Goal: Book appointment/travel/reservation

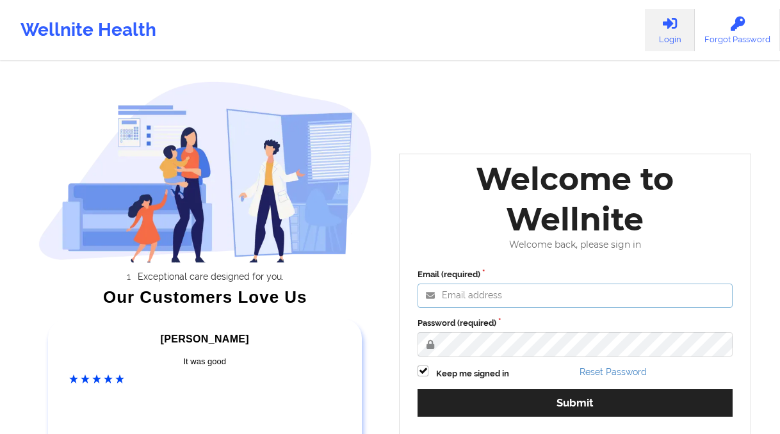
click at [500, 302] on input "Email (required)" at bounding box center [575, 296] width 315 height 24
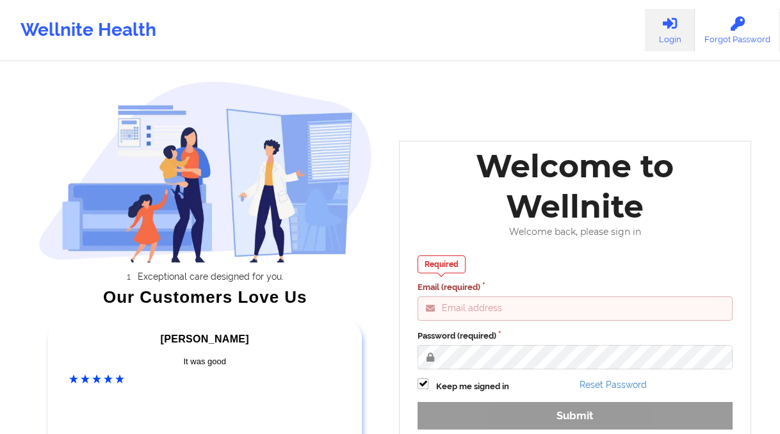
type input "[PERSON_NAME][EMAIL_ADDRESS][DOMAIN_NAME]"
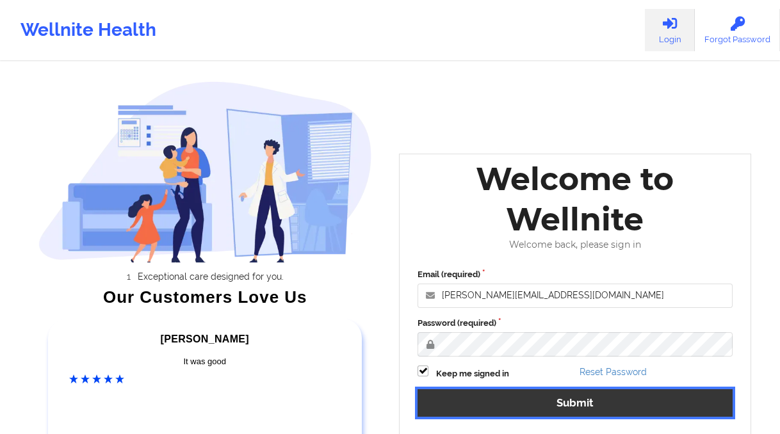
click at [522, 395] on button "Submit" at bounding box center [575, 403] width 315 height 28
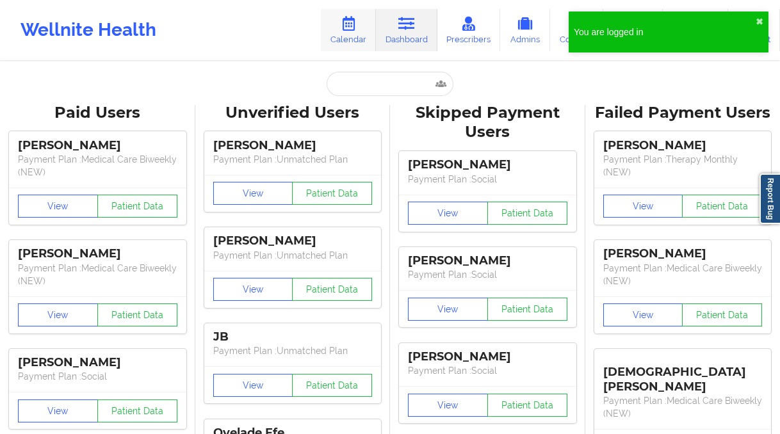
click at [348, 36] on link "Calendar" at bounding box center [348, 30] width 55 height 42
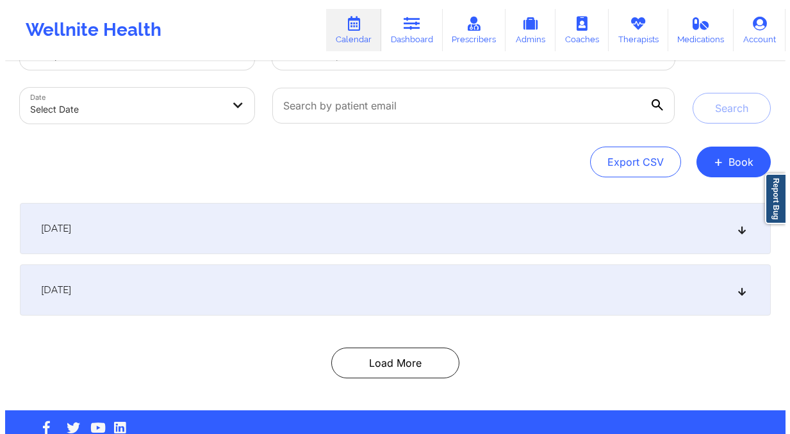
scroll to position [54, 0]
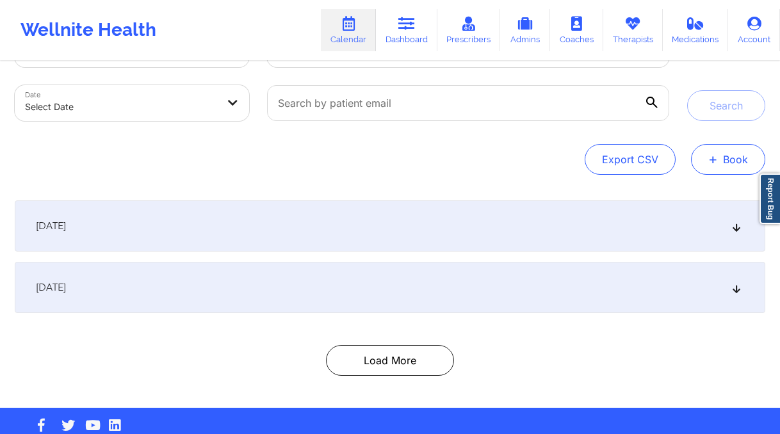
click at [728, 158] on button "+ Book" at bounding box center [728, 159] width 74 height 31
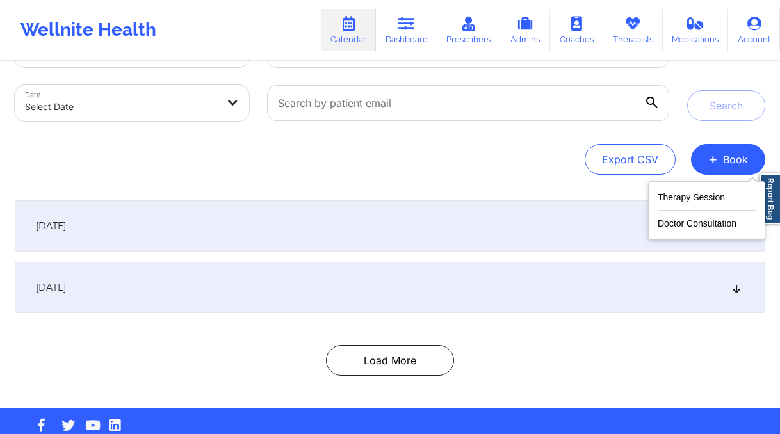
click at [699, 186] on div "Therapy Session Doctor Consultation" at bounding box center [706, 210] width 117 height 58
click at [698, 195] on button "Therapy Session" at bounding box center [707, 200] width 98 height 21
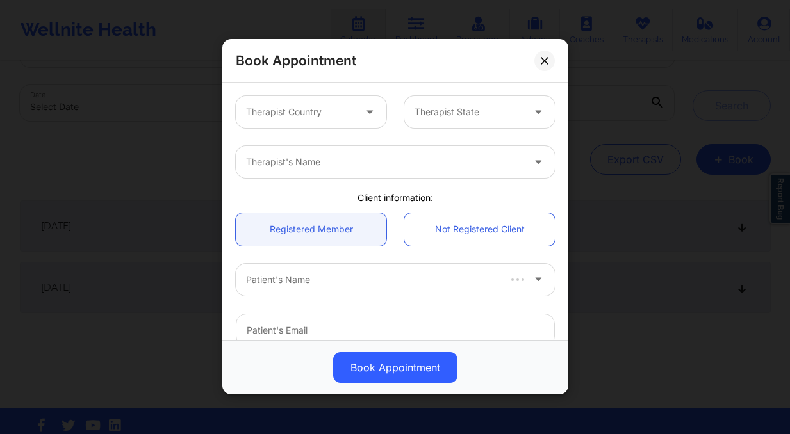
click at [372, 117] on div at bounding box center [370, 112] width 15 height 16
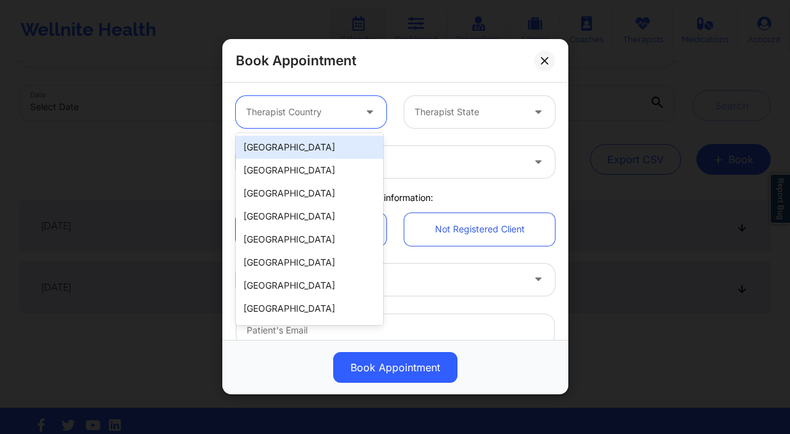
click at [334, 151] on div "[GEOGRAPHIC_DATA]" at bounding box center [309, 147] width 147 height 23
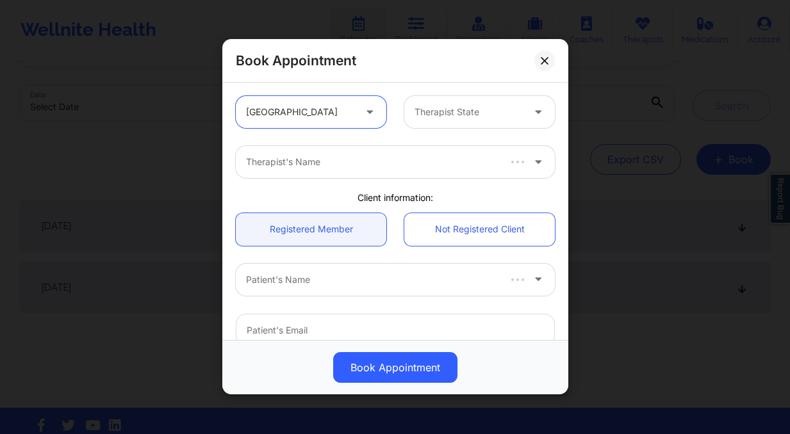
click at [432, 132] on div "option United States, selected. United States Therapist State" at bounding box center [395, 112] width 337 height 50
click at [436, 127] on div "Therapist State" at bounding box center [464, 112] width 120 height 32
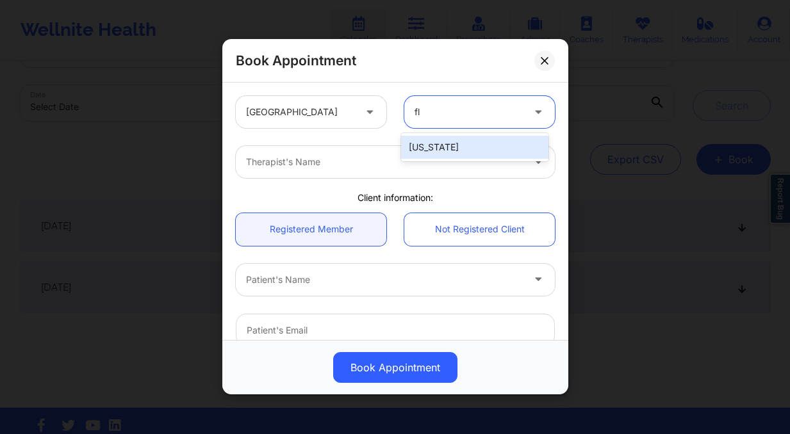
type input "flo"
click at [465, 155] on div "[US_STATE]" at bounding box center [474, 147] width 147 height 23
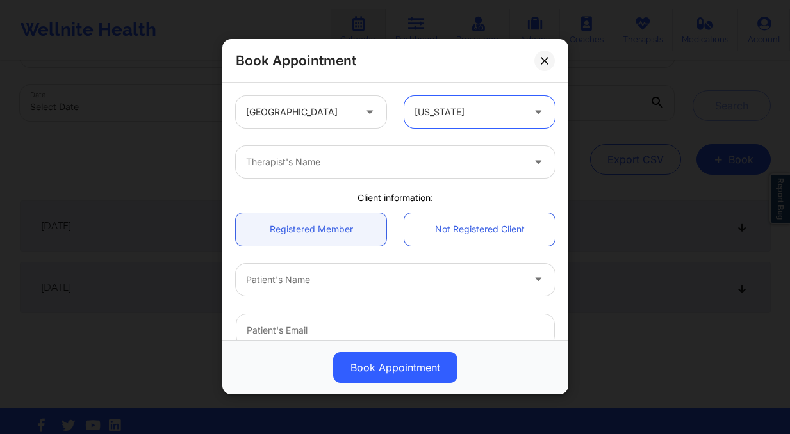
click at [448, 161] on div at bounding box center [384, 162] width 277 height 15
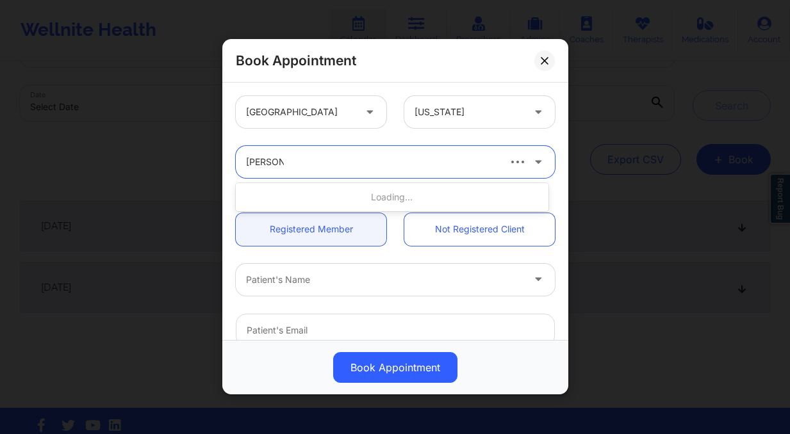
type input "nicole thw"
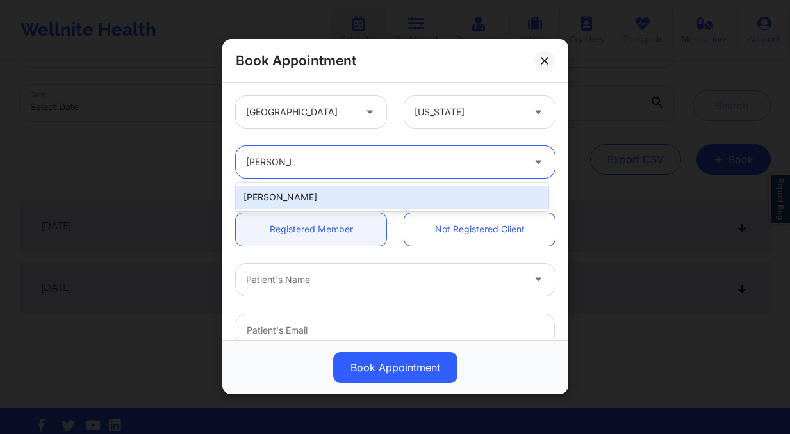
click at [395, 203] on div "[PERSON_NAME]" at bounding box center [392, 197] width 313 height 23
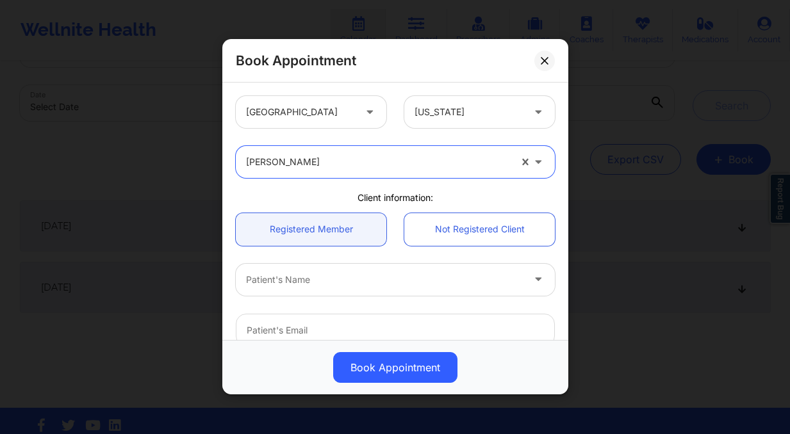
scroll to position [18, 0]
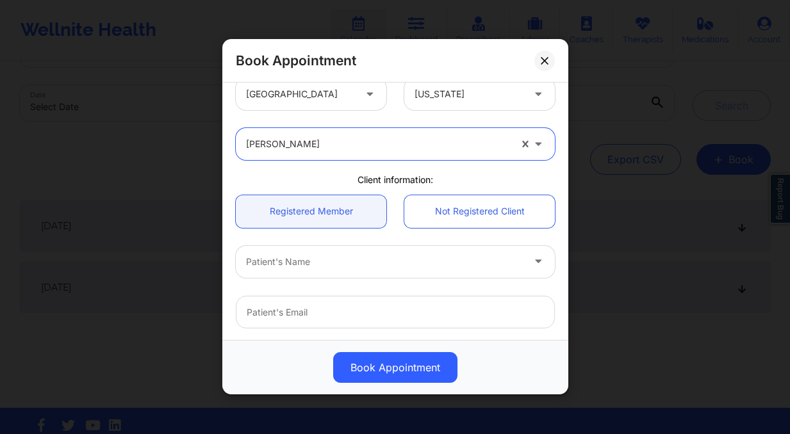
click at [331, 257] on div at bounding box center [384, 261] width 277 height 15
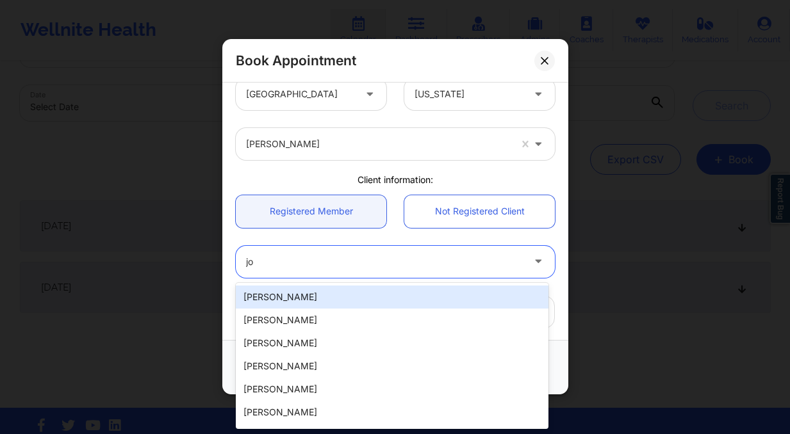
type input "j"
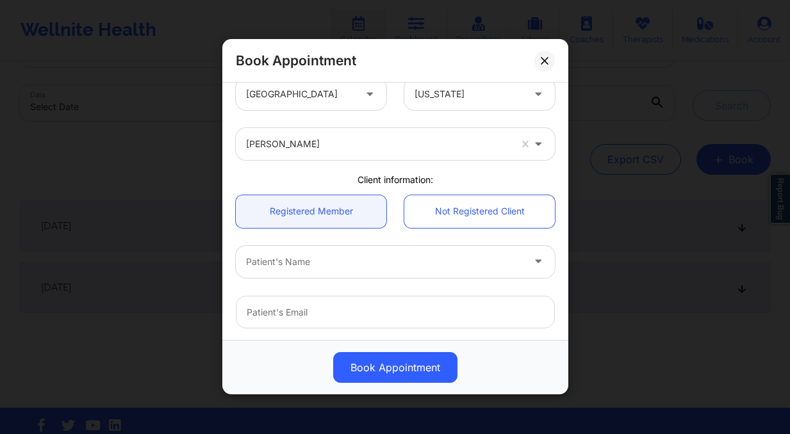
click at [548, 241] on div "Patient's Name" at bounding box center [395, 262] width 337 height 50
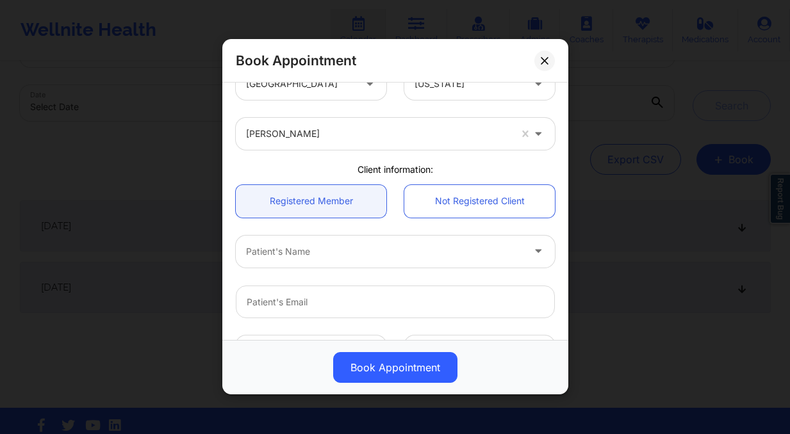
scroll to position [43, 0]
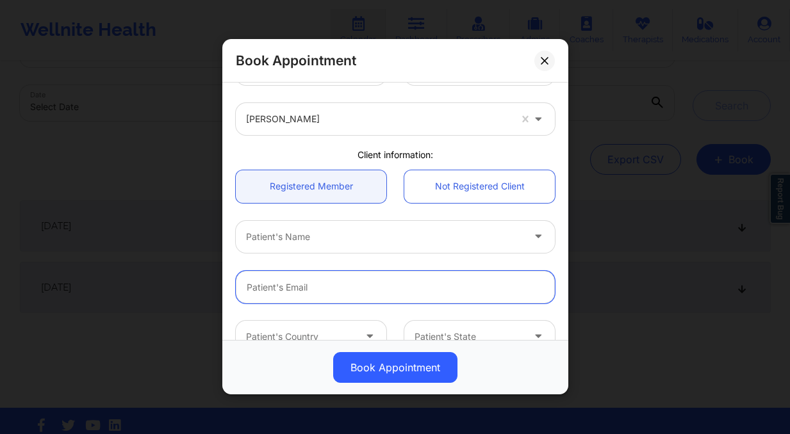
click at [368, 287] on input "email" at bounding box center [395, 287] width 319 height 33
paste input "circusdiem@gmail.com"
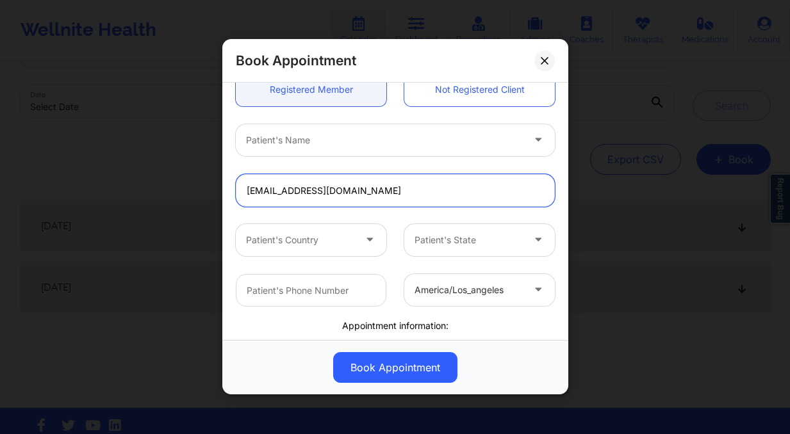
scroll to position [142, 0]
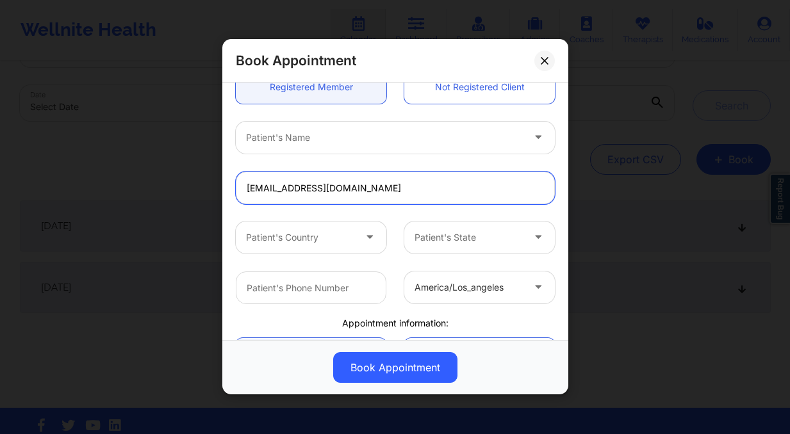
click at [393, 188] on input "circusdiem@gmail.com" at bounding box center [395, 188] width 319 height 33
type input "circusdiem@gmail.com"
click at [339, 189] on input "circusdiem@gmail.com" at bounding box center [395, 188] width 319 height 33
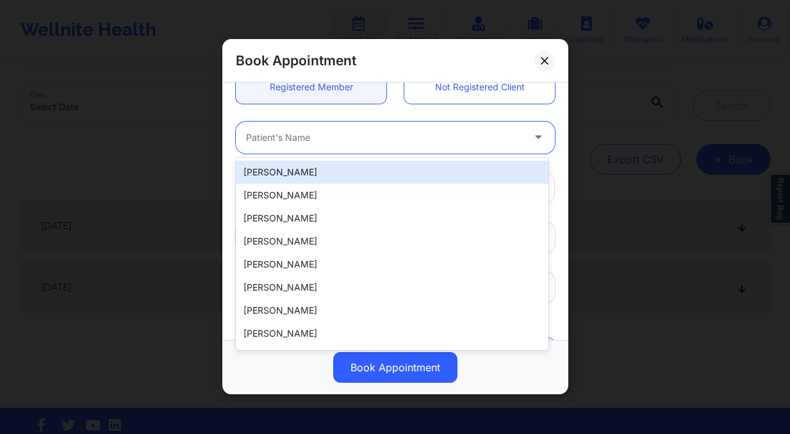
click at [362, 127] on div "Patient's Name" at bounding box center [380, 138] width 288 height 32
type input "jon a"
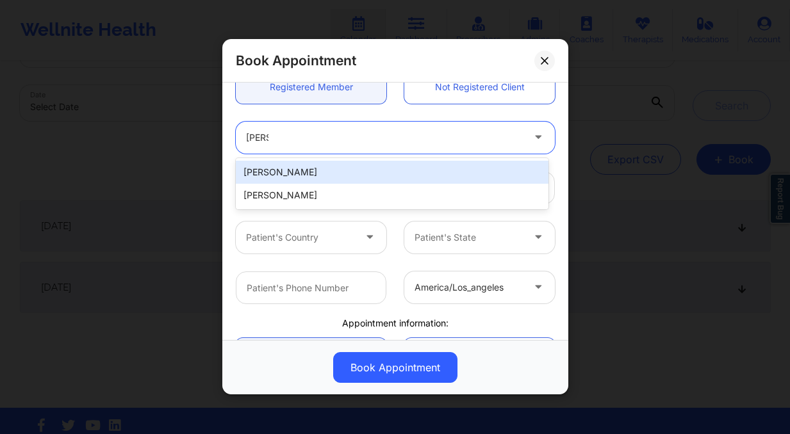
click at [354, 172] on div "[PERSON_NAME]" at bounding box center [392, 172] width 313 height 23
type input "circusdiem@gmail.com"
type input "+15153214653"
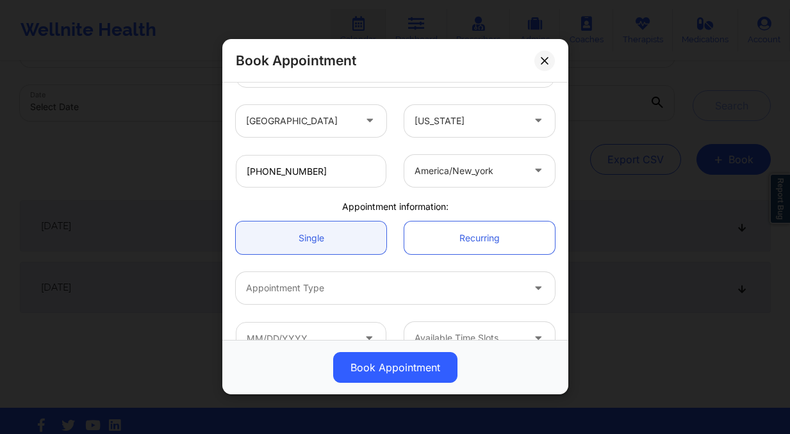
scroll to position [286, 0]
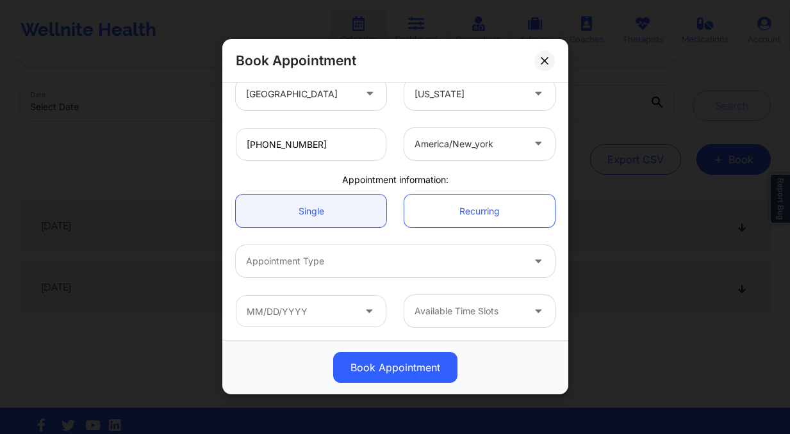
click at [322, 252] on div "Appointment Type" at bounding box center [380, 261] width 288 height 32
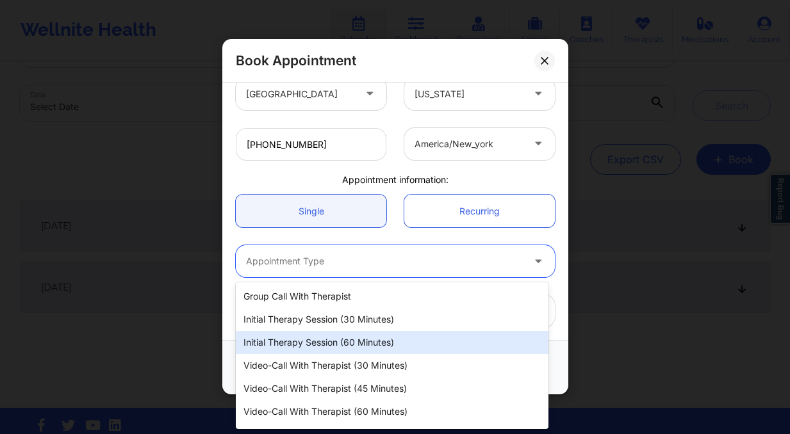
click at [378, 345] on div "Initial Therapy Session (60 minutes)" at bounding box center [392, 342] width 313 height 23
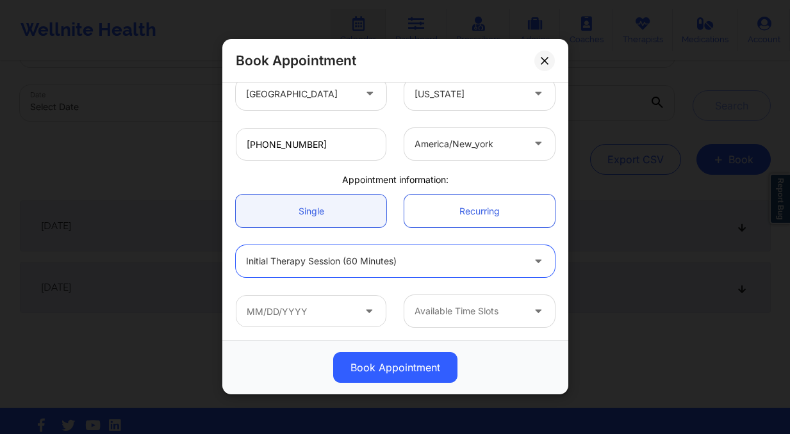
click at [318, 260] on div at bounding box center [384, 261] width 277 height 15
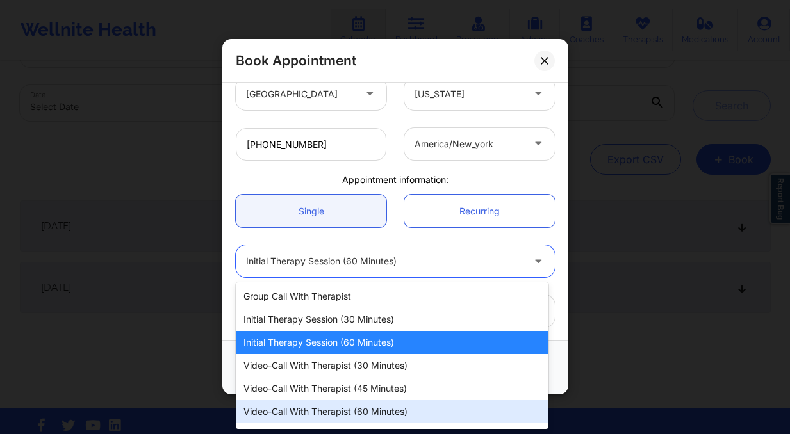
click at [349, 409] on div "Video-Call with Therapist (60 minutes)" at bounding box center [392, 411] width 313 height 23
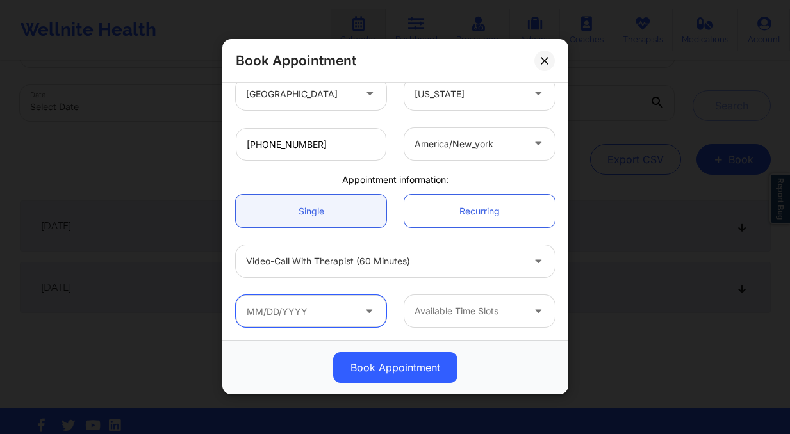
click at [291, 322] on input "text" at bounding box center [311, 311] width 151 height 32
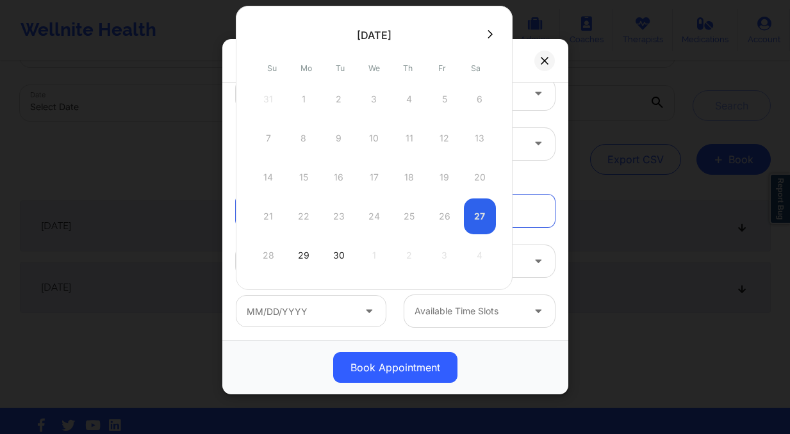
click at [484, 36] on button at bounding box center [490, 34] width 13 height 11
click at [372, 94] on div "1" at bounding box center [374, 99] width 32 height 36
type input "10/01/2025"
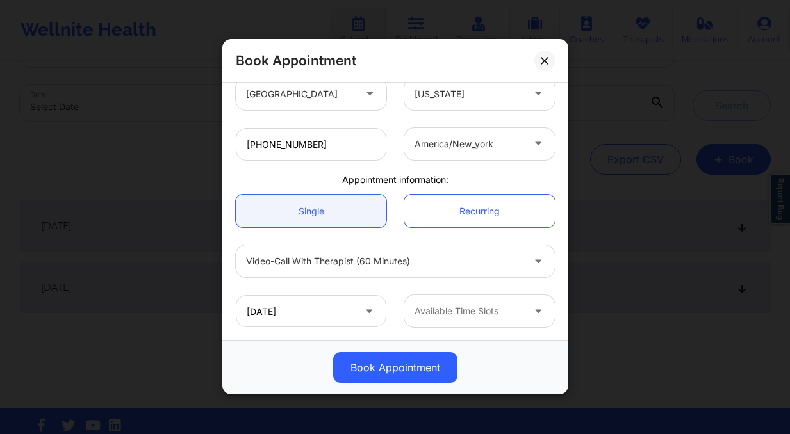
click at [505, 315] on div at bounding box center [468, 311] width 108 height 15
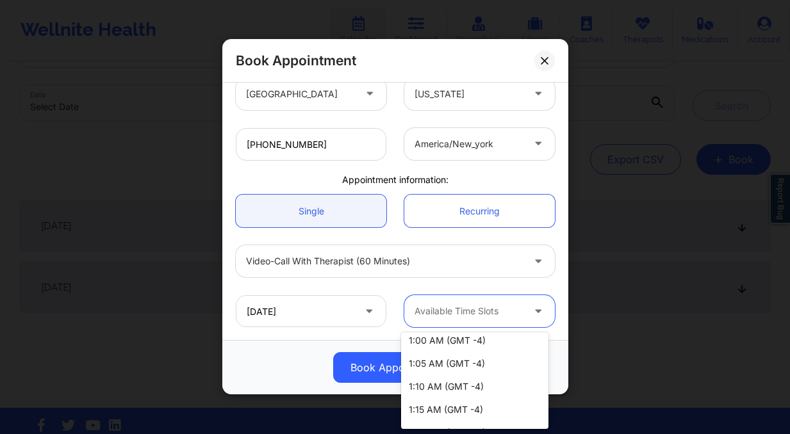
scroll to position [231, 0]
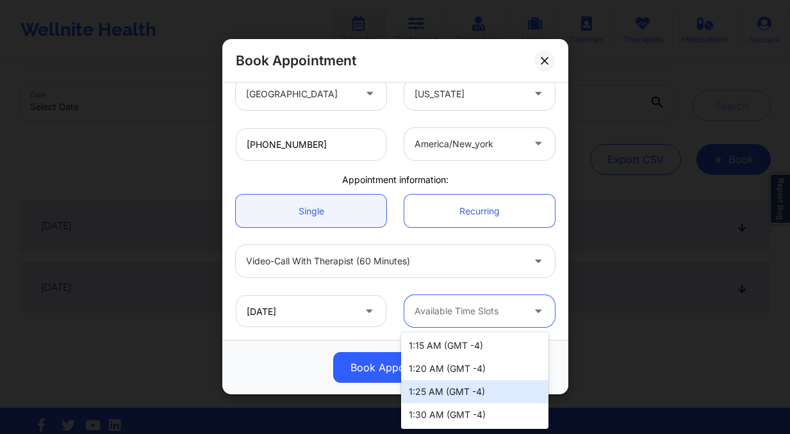
click at [261, 374] on div "Book Appointment" at bounding box center [395, 368] width 328 height 31
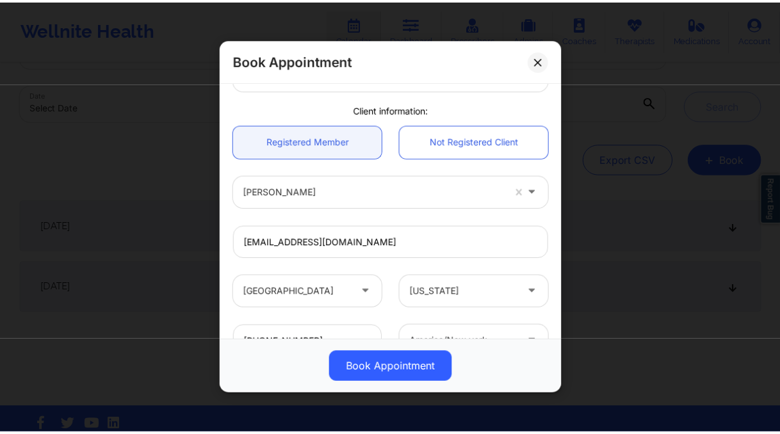
scroll to position [0, 0]
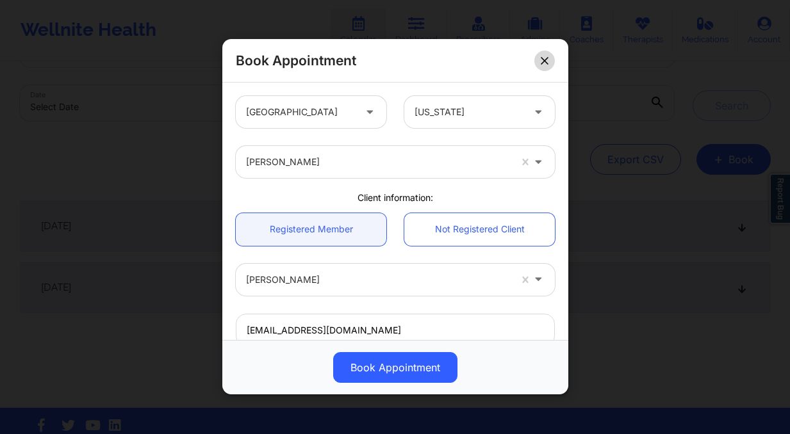
click at [537, 58] on button at bounding box center [544, 61] width 20 height 20
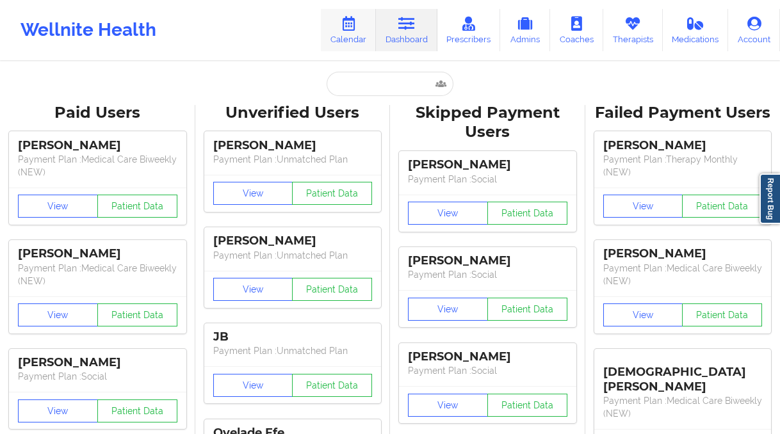
click at [364, 12] on link "Calendar" at bounding box center [348, 30] width 55 height 42
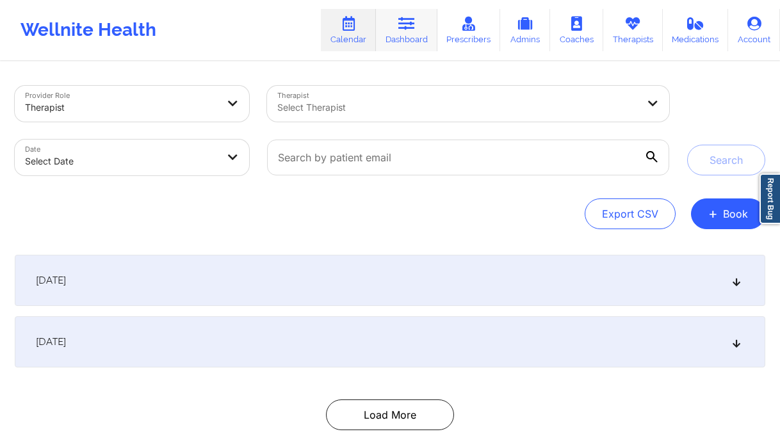
click at [411, 20] on icon at bounding box center [406, 24] width 17 height 14
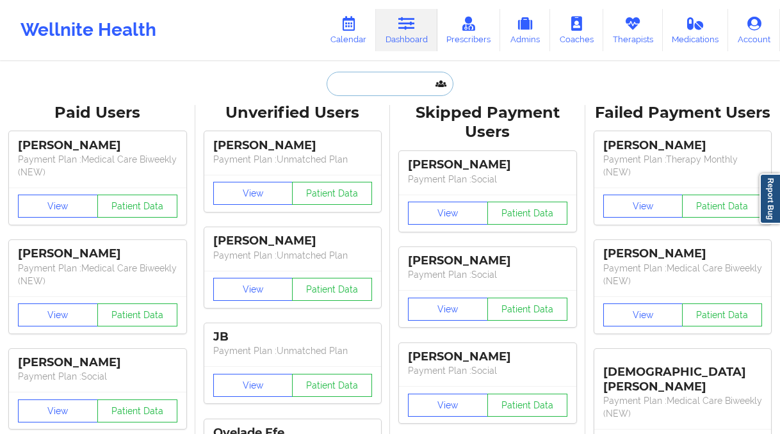
click at [409, 87] on input "text" at bounding box center [390, 84] width 127 height 24
paste input "circusdiem@gmail.com"
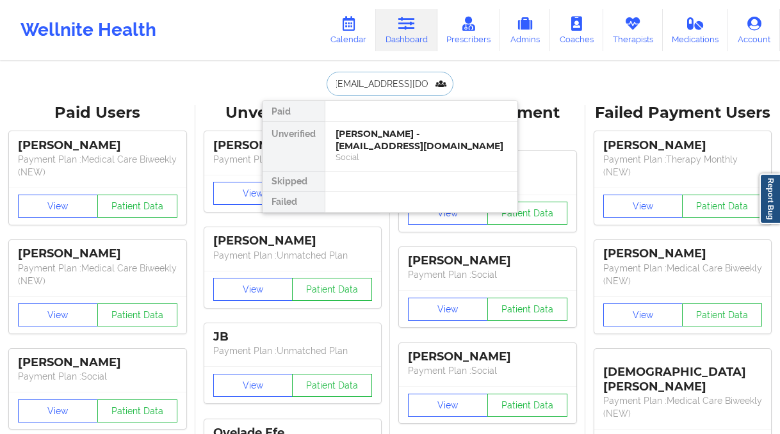
type input "circusdiem@gmail.com"
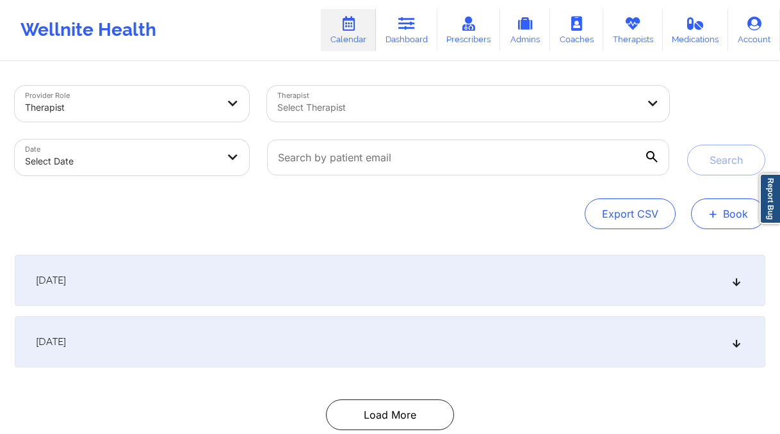
click at [725, 214] on button "+ Book" at bounding box center [728, 214] width 74 height 31
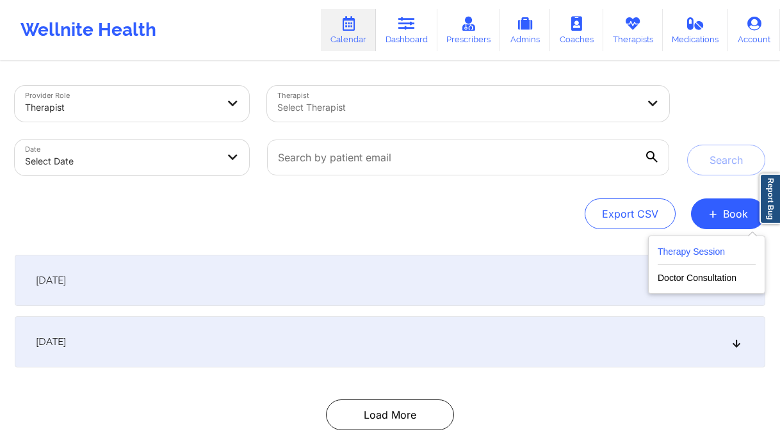
click at [673, 247] on button "Therapy Session" at bounding box center [707, 254] width 98 height 21
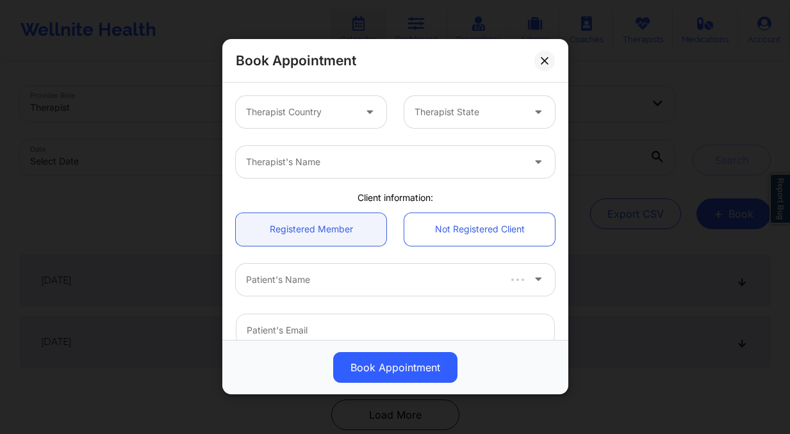
click at [316, 117] on div at bounding box center [300, 112] width 108 height 15
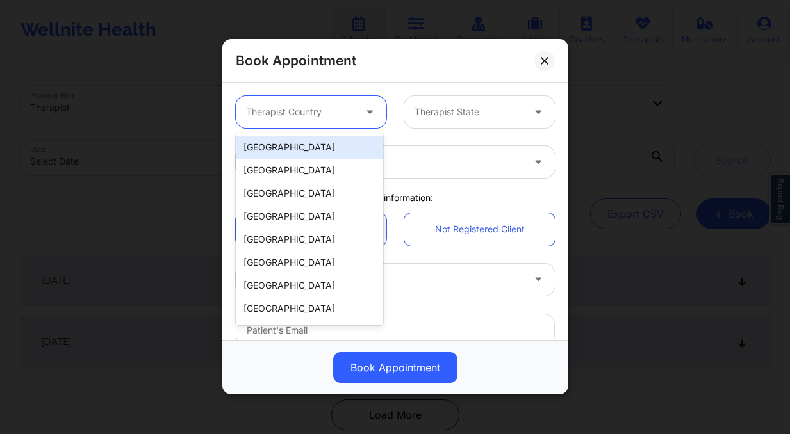
click at [313, 143] on div "[GEOGRAPHIC_DATA]" at bounding box center [309, 147] width 147 height 23
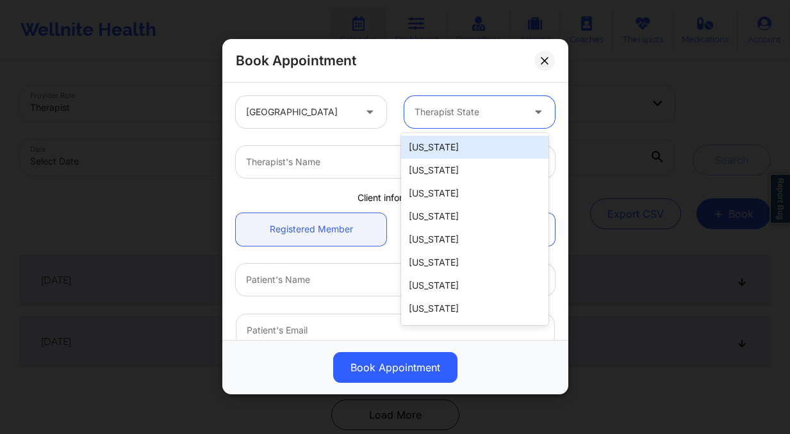
click at [437, 113] on div at bounding box center [468, 112] width 108 height 15
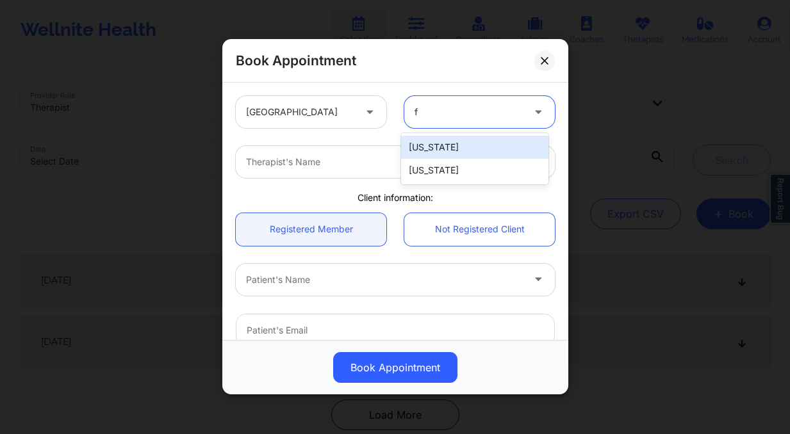
type input "fl"
click at [454, 142] on div "[US_STATE]" at bounding box center [474, 147] width 147 height 23
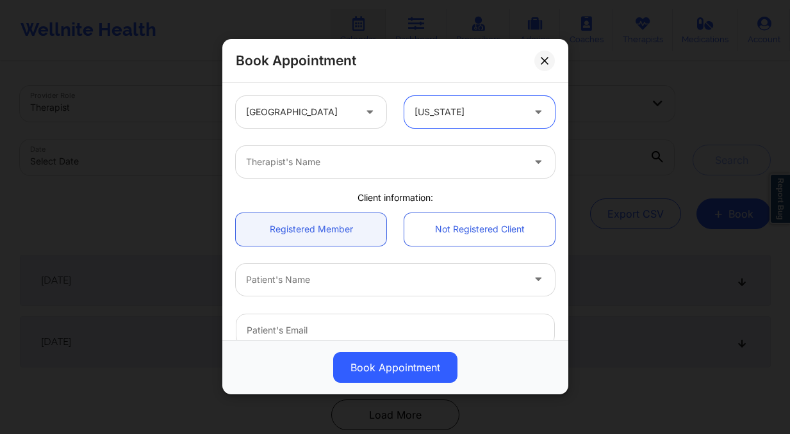
click at [326, 156] on div at bounding box center [384, 162] width 277 height 15
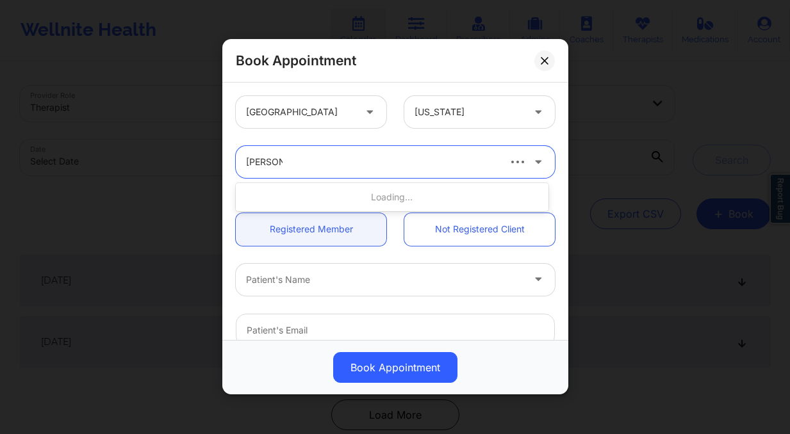
type input "[PERSON_NAME] ci"
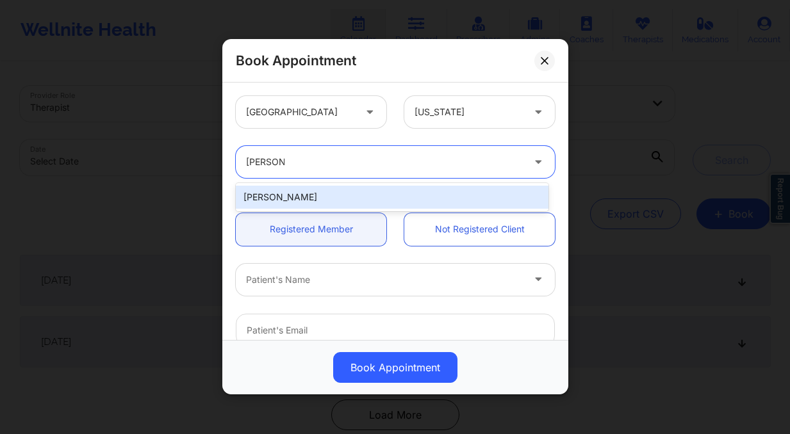
click at [299, 202] on div "[PERSON_NAME]" at bounding box center [392, 197] width 313 height 23
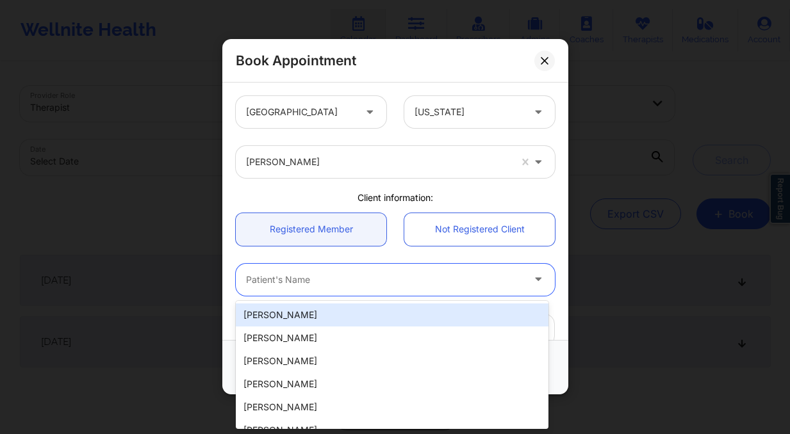
click at [331, 280] on div at bounding box center [384, 279] width 277 height 15
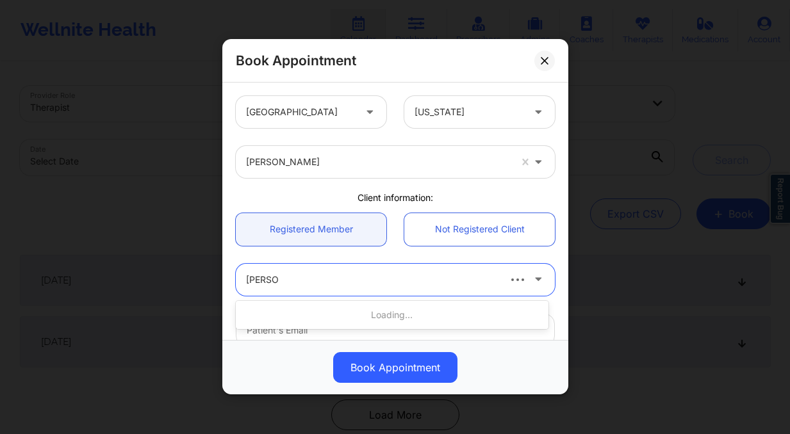
type input "[PERSON_NAME]"
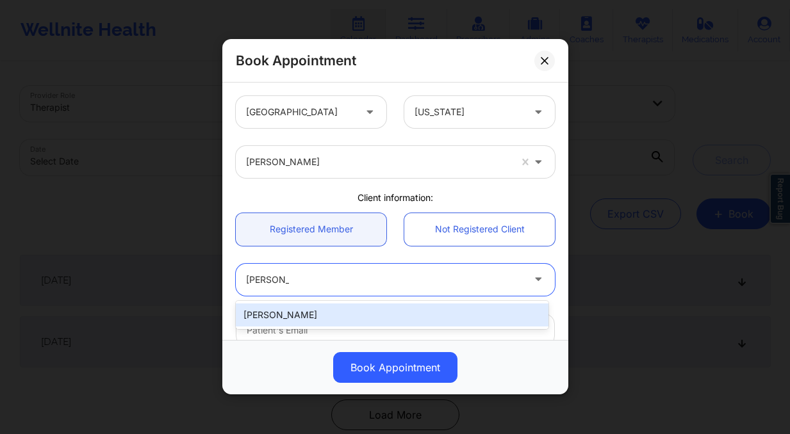
click at [343, 319] on div "[PERSON_NAME]" at bounding box center [392, 315] width 313 height 23
type input "[EMAIL_ADDRESS][DOMAIN_NAME]"
type input "[PHONE_NUMBER]"
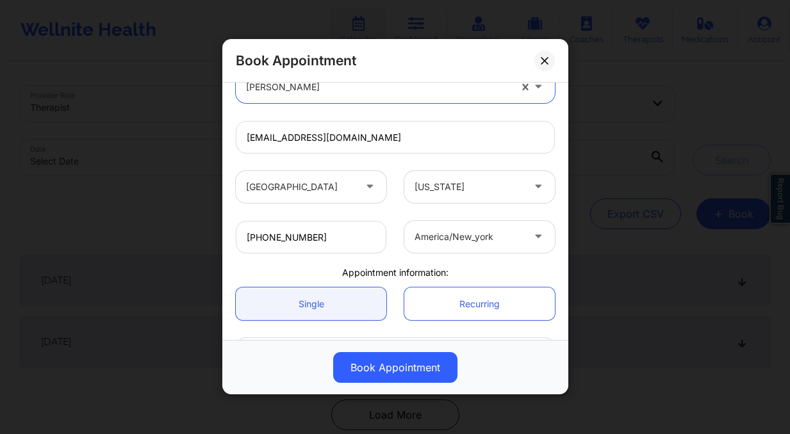
scroll to position [286, 0]
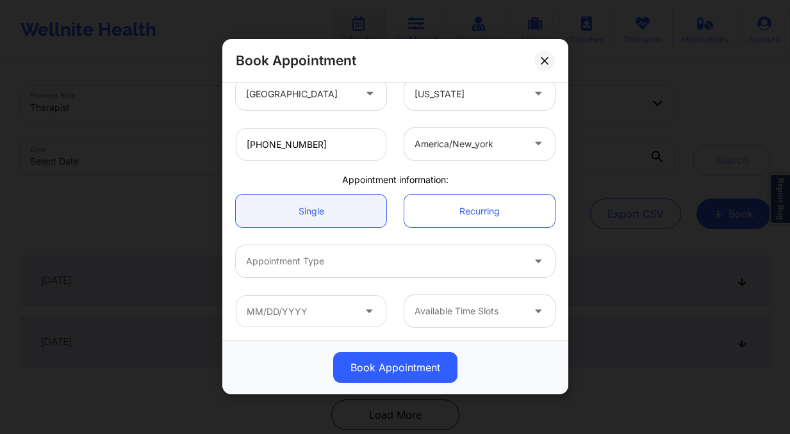
click at [307, 262] on div at bounding box center [384, 261] width 277 height 15
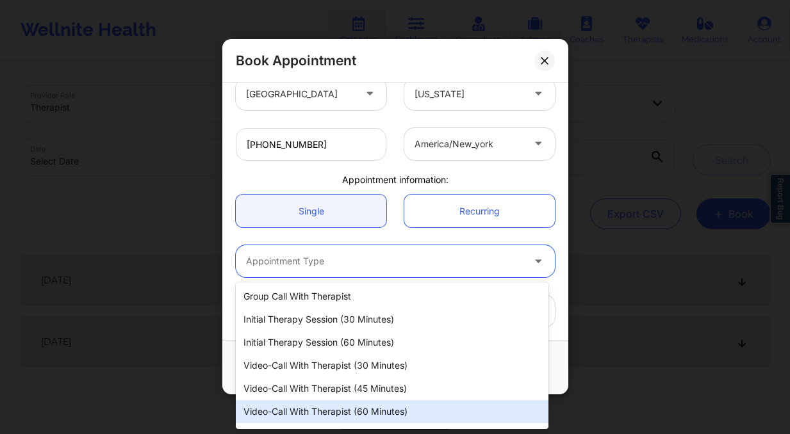
click at [341, 404] on div "Video-Call with Therapist (60 minutes)" at bounding box center [392, 411] width 313 height 23
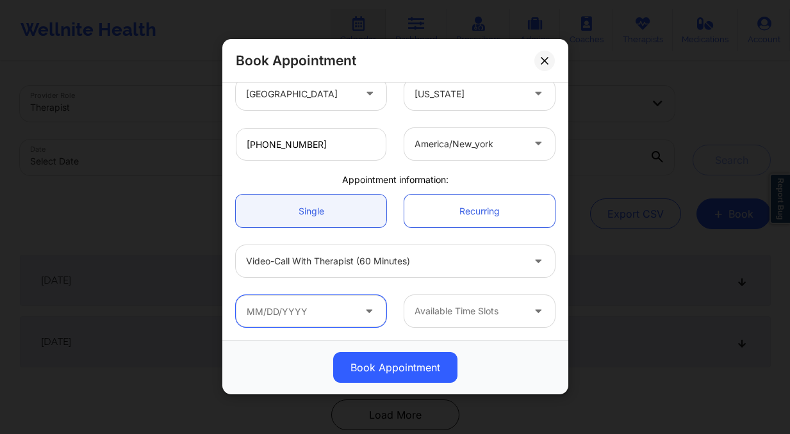
click at [313, 320] on input "text" at bounding box center [311, 311] width 151 height 32
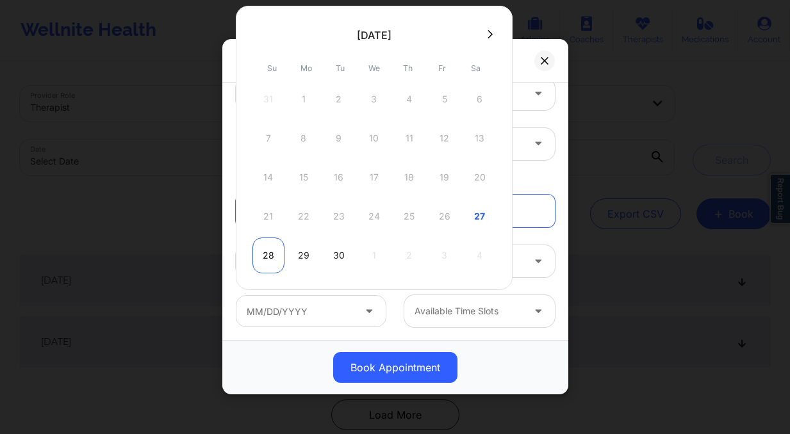
click at [272, 250] on div "28" at bounding box center [268, 256] width 32 height 36
type input "[DATE]"
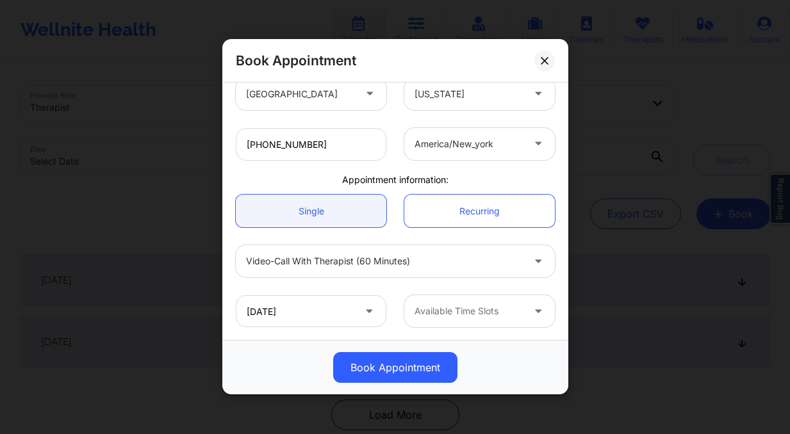
click at [475, 308] on div at bounding box center [468, 311] width 108 height 15
